Goal: Check status: Check status

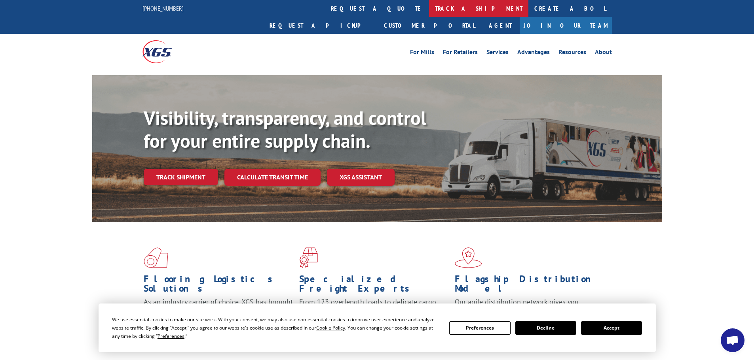
click at [429, 5] on link "track a shipment" at bounding box center [478, 8] width 99 height 17
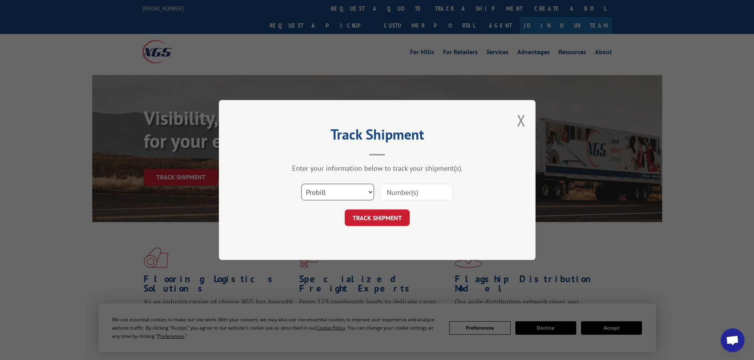
click at [339, 197] on select "Select category... Probill BOL PO" at bounding box center [337, 192] width 73 height 17
select select "bol"
click at [301, 184] on select "Select category... Probill BOL PO" at bounding box center [337, 192] width 73 height 17
click at [385, 193] on input at bounding box center [416, 192] width 73 height 17
paste input "7040085"
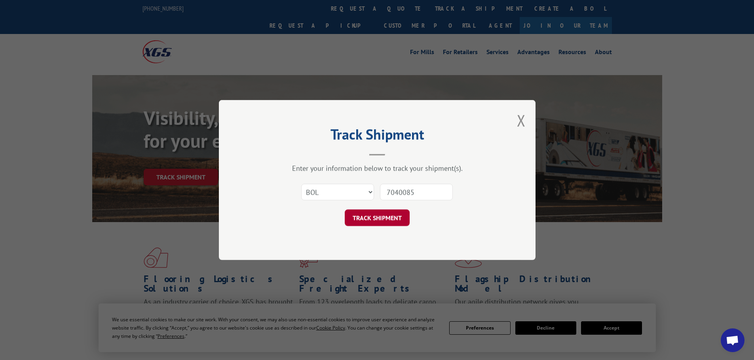
click at [402, 222] on button "TRACK SHIPMENT" at bounding box center [377, 218] width 65 height 17
click at [334, 190] on select "Select category... Probill BOL PO" at bounding box center [337, 192] width 73 height 17
click at [301, 184] on select "Select category... Probill BOL PO" at bounding box center [337, 192] width 73 height 17
click at [441, 195] on input "7040085" at bounding box center [416, 192] width 73 height 17
click at [404, 193] on input "7040085" at bounding box center [416, 192] width 73 height 17
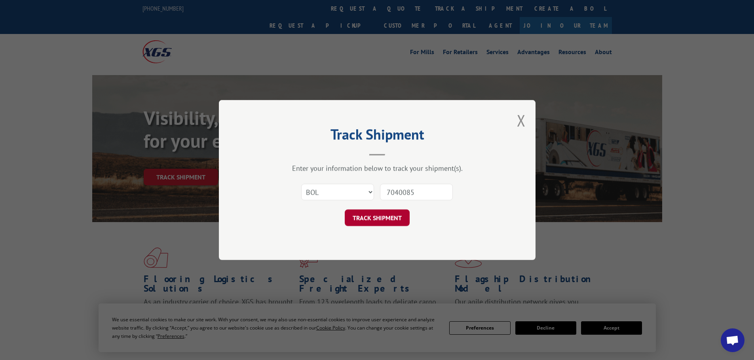
type input "7040085"
click at [400, 217] on button "TRACK SHIPMENT" at bounding box center [377, 218] width 65 height 17
